Goal: Information Seeking & Learning: Learn about a topic

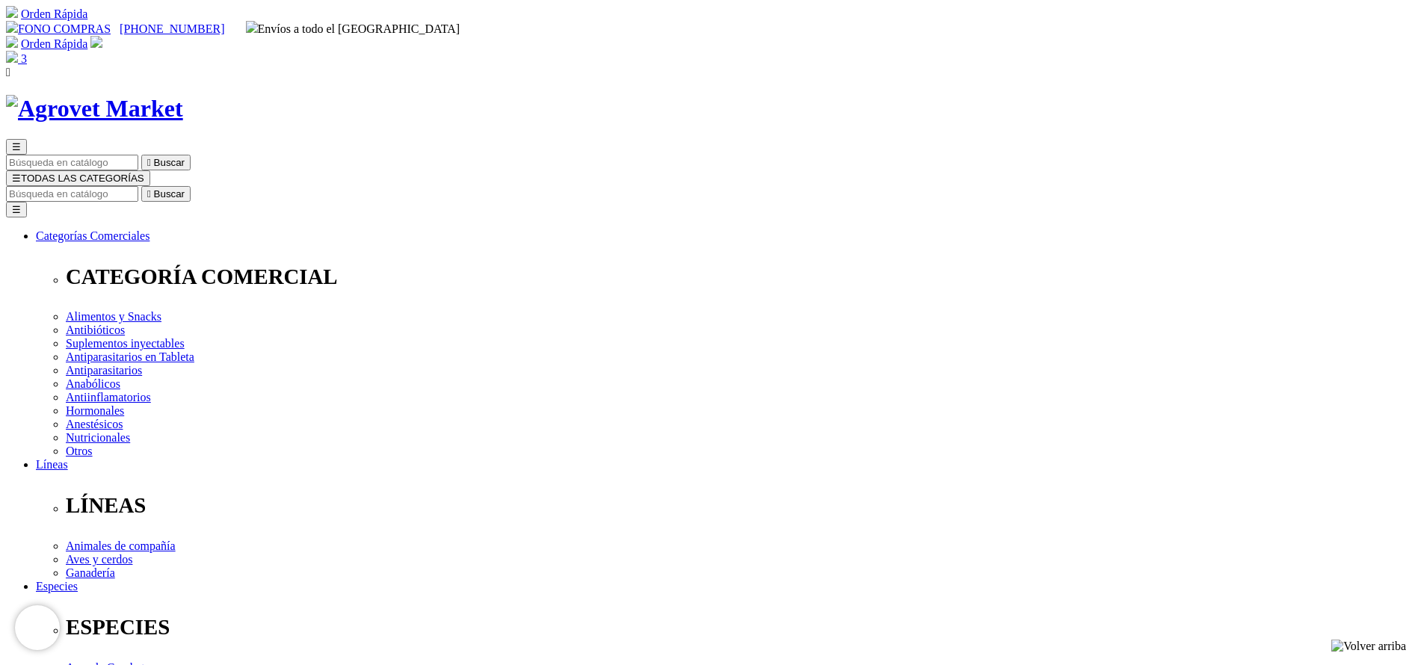
select select "101"
type input "dura"
click at [141, 186] on button " Buscar" at bounding box center [165, 194] width 49 height 16
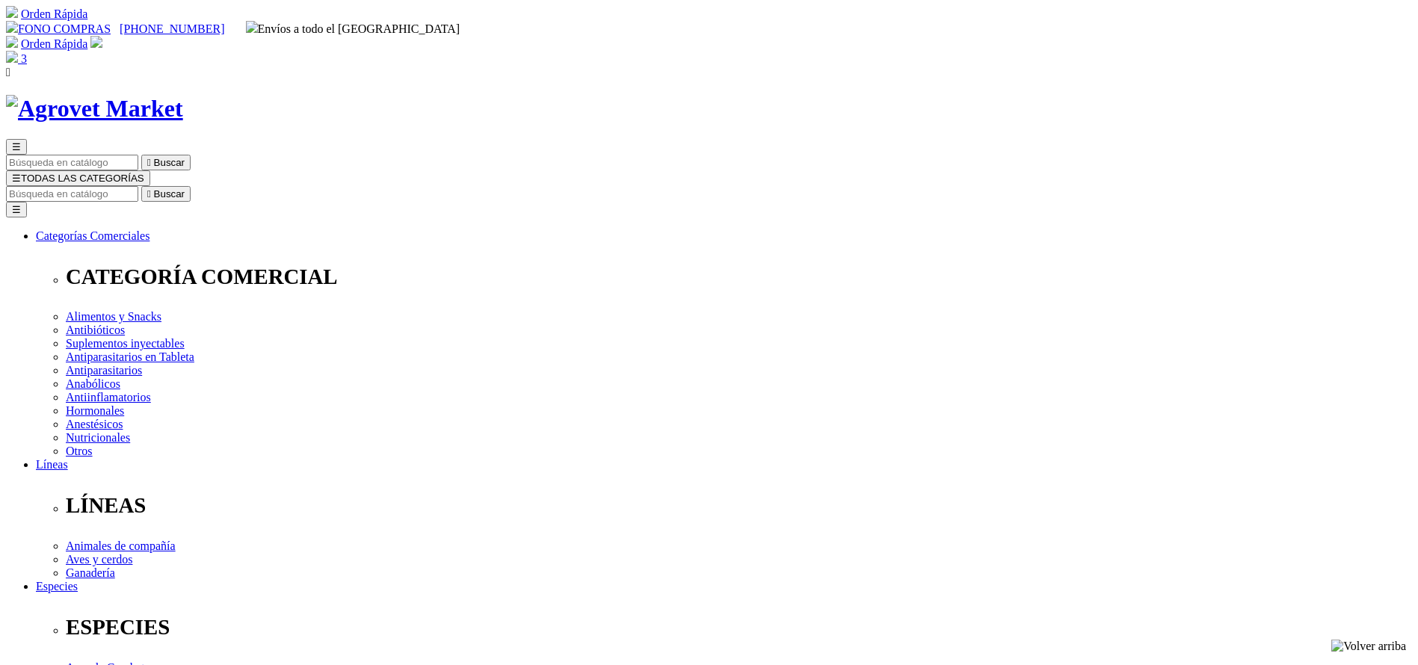
copy div "Duramycin® 300 L.A."
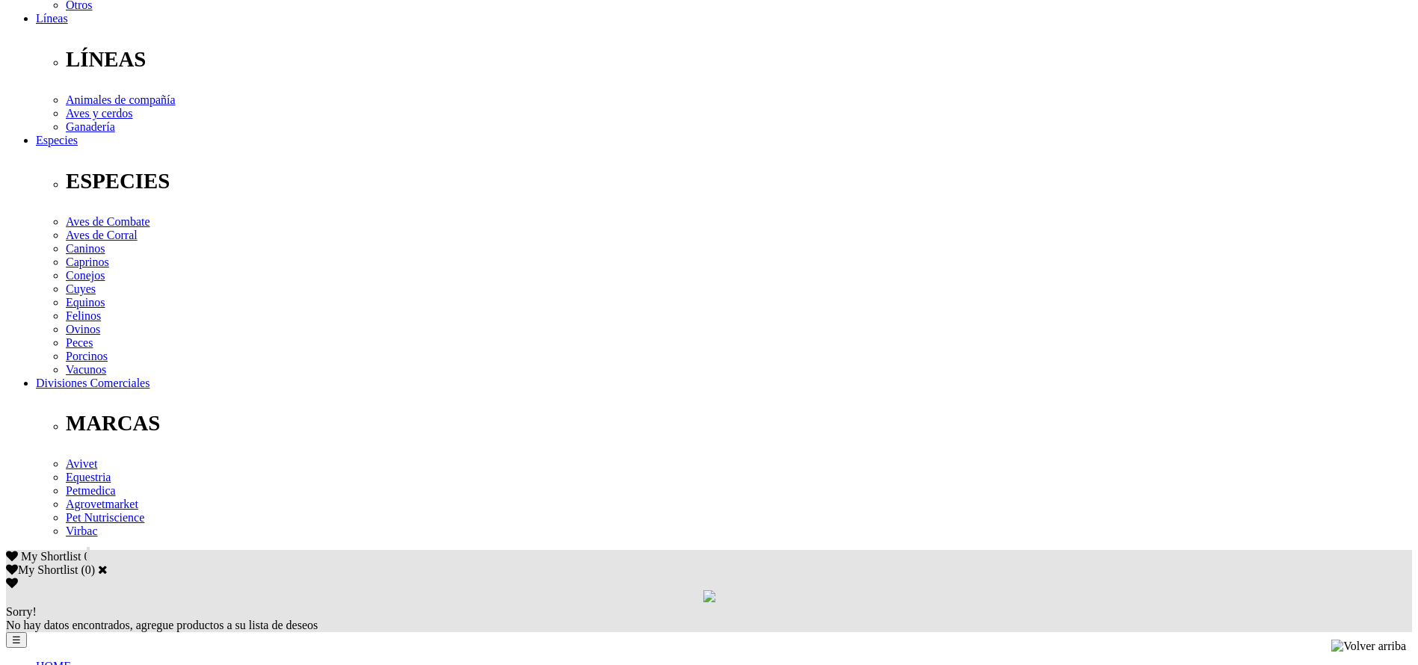
scroll to position [449, 0]
copy div "Oxitetraciclina (como dihidrato) 300 mg, vehículo de larga acción c.s.p. 1 mL P…"
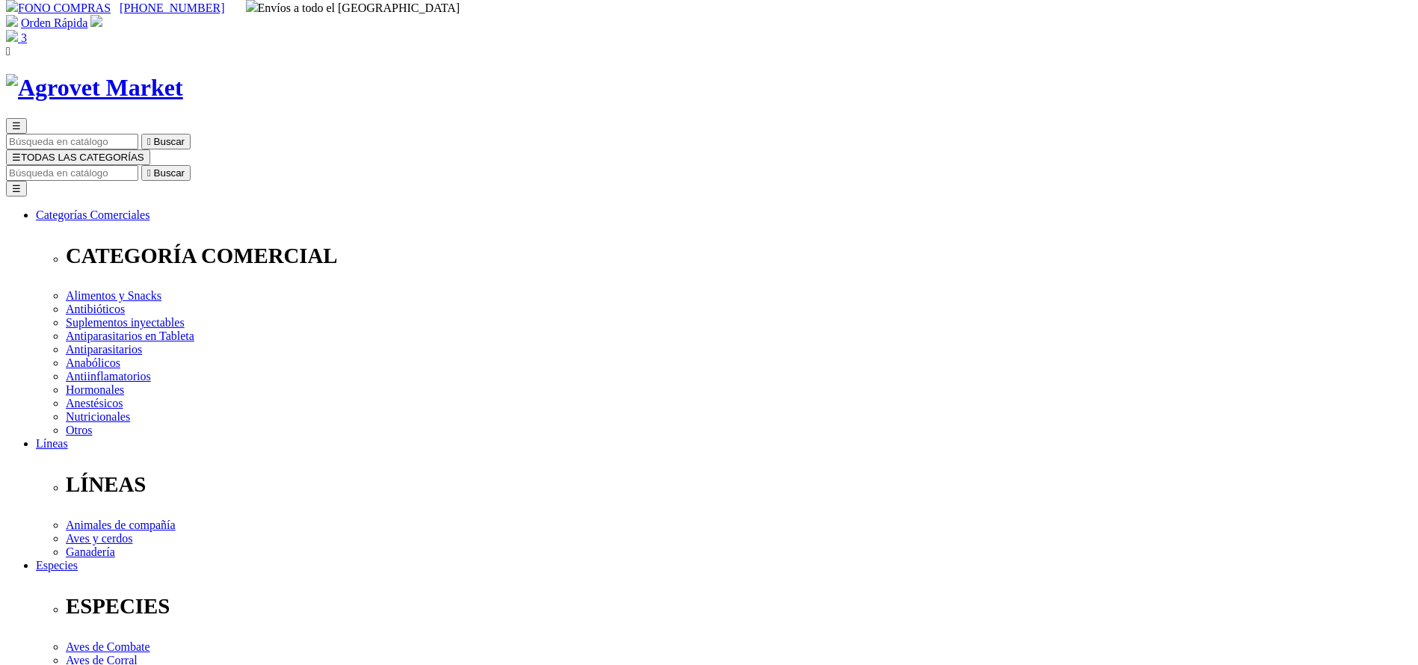
scroll to position [0, 0]
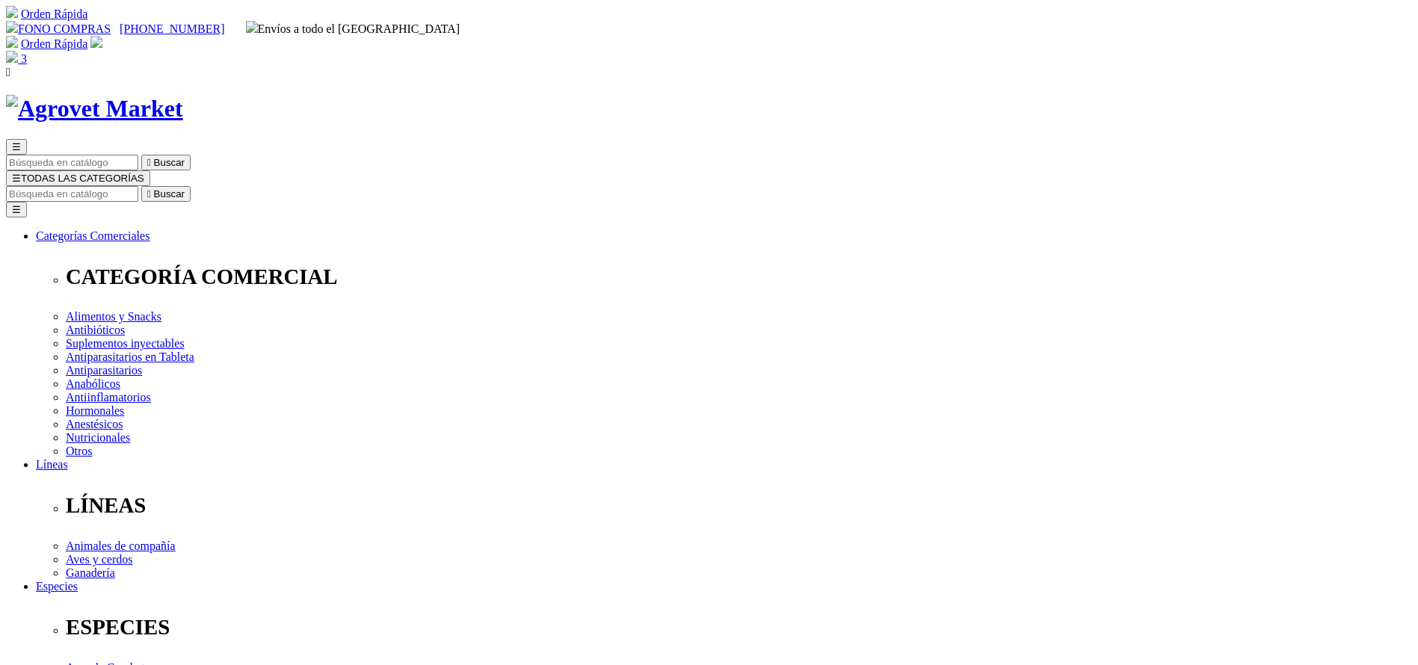
click at [138, 186] on input "Buscar" at bounding box center [72, 194] width 132 height 16
type input "CARBUN"
click at [141, 186] on button " Buscar" at bounding box center [165, 194] width 49 height 16
click at [138, 186] on input "CARBUN" at bounding box center [72, 194] width 132 height 16
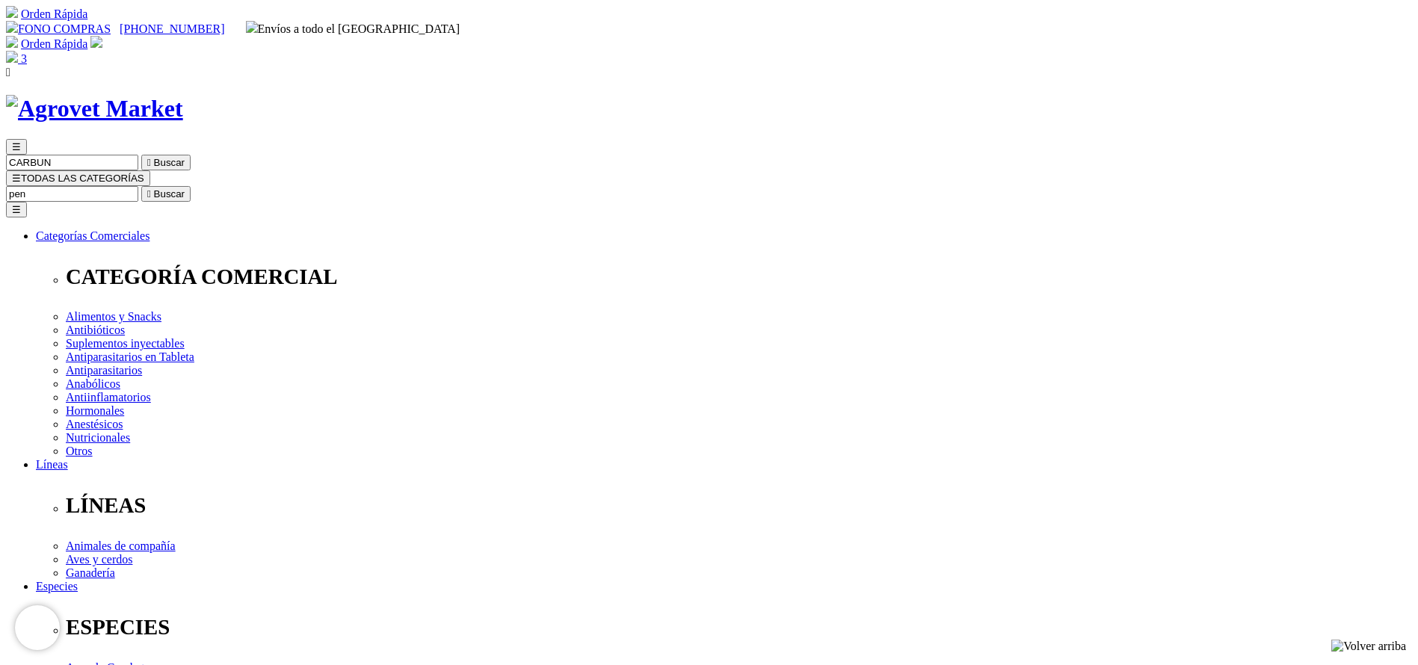
type input "pen"
click at [141, 186] on button " Buscar" at bounding box center [165, 194] width 49 height 16
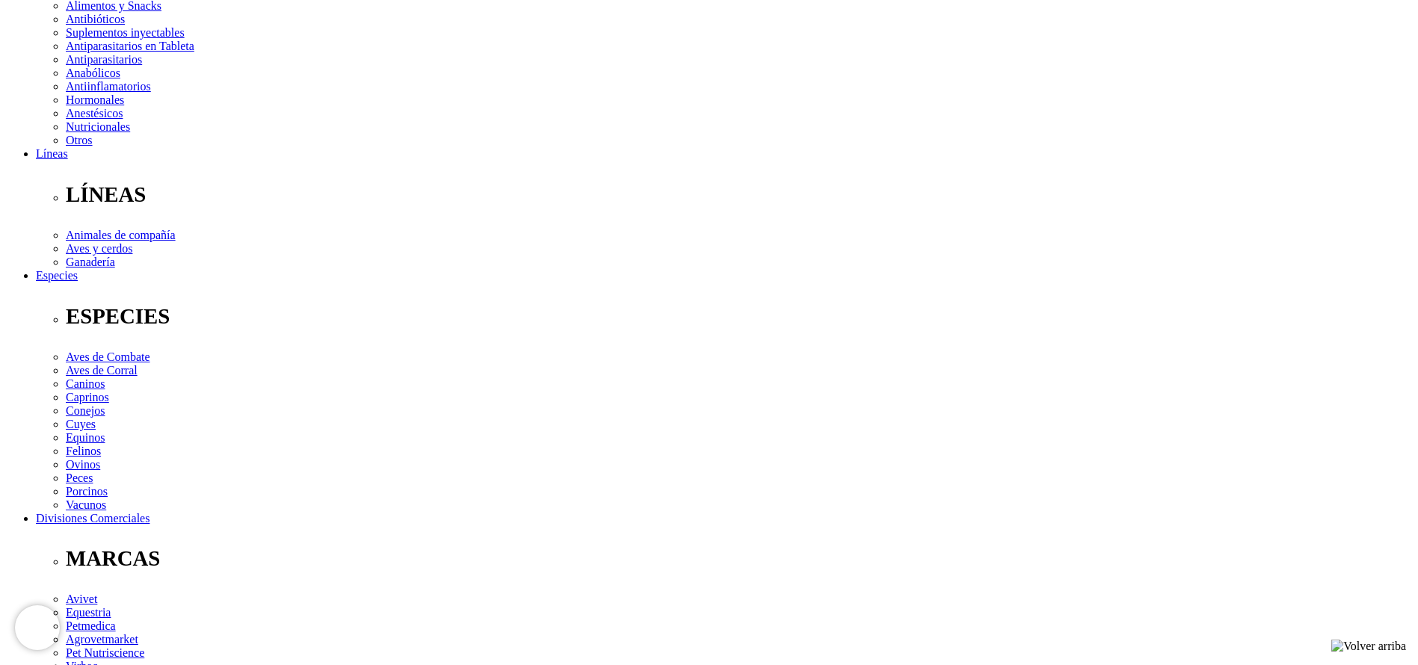
scroll to position [449, 0]
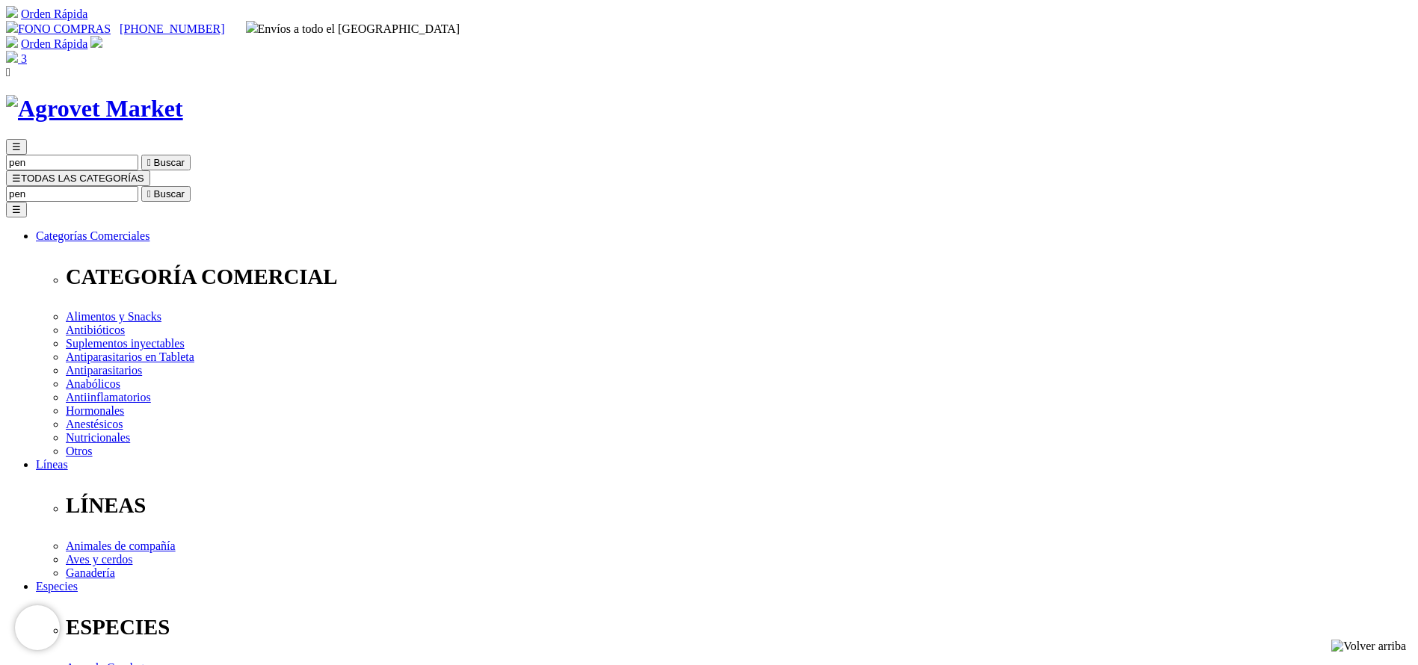
drag, startPoint x: 268, startPoint y: 425, endPoint x: 363, endPoint y: 425, distance: 94.9
copy link "Pen-Strep® 20/20"
drag, startPoint x: 889, startPoint y: 433, endPoint x: 1010, endPoint y: 417, distance: 122.1
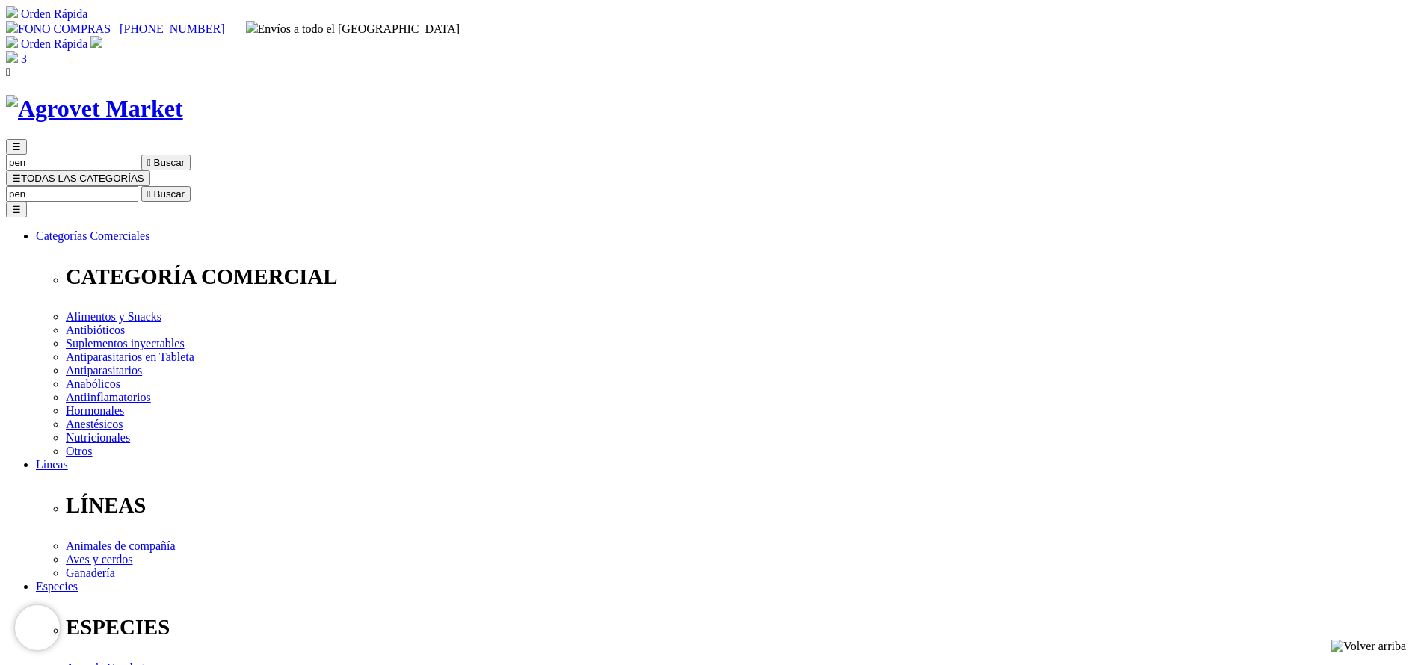
copy link "Pen Duo Strep® 250/200"
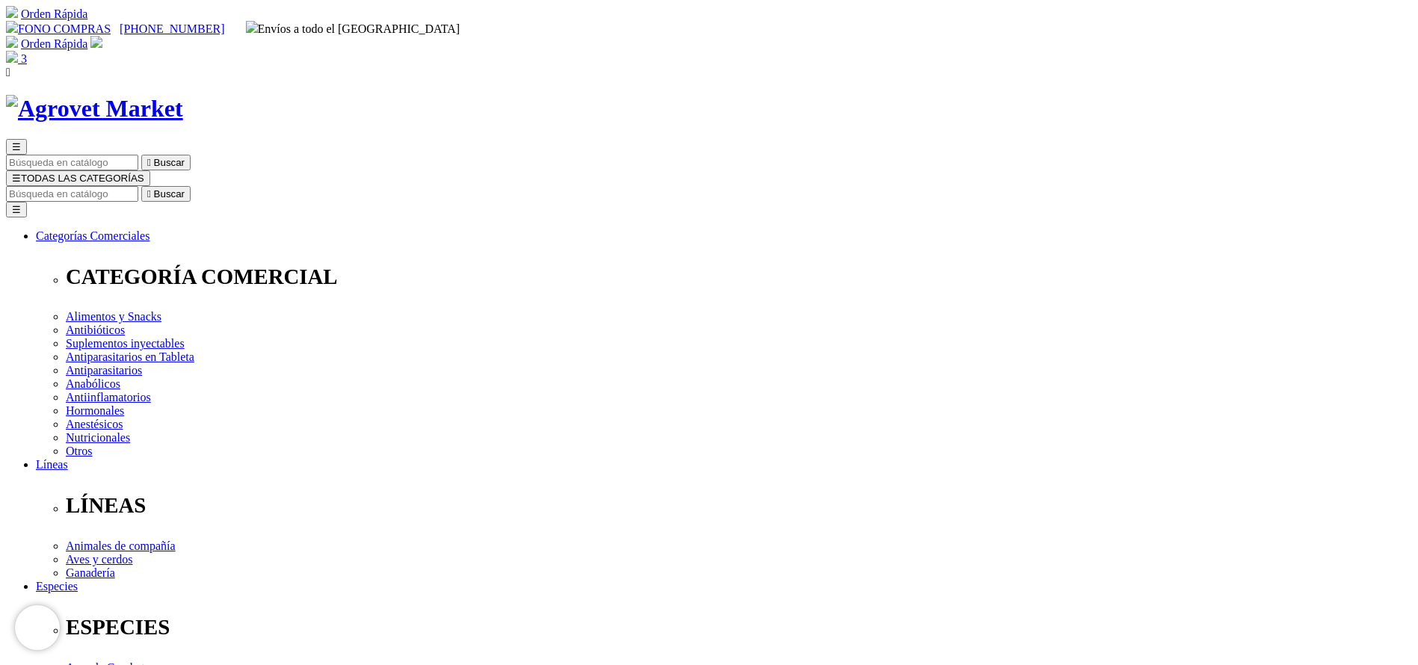
click at [138, 186] on input "Buscar" at bounding box center [72, 194] width 132 height 16
type input "tri"
click at [141, 186] on button " Buscar" at bounding box center [165, 194] width 49 height 16
